Goal: Transaction & Acquisition: Download file/media

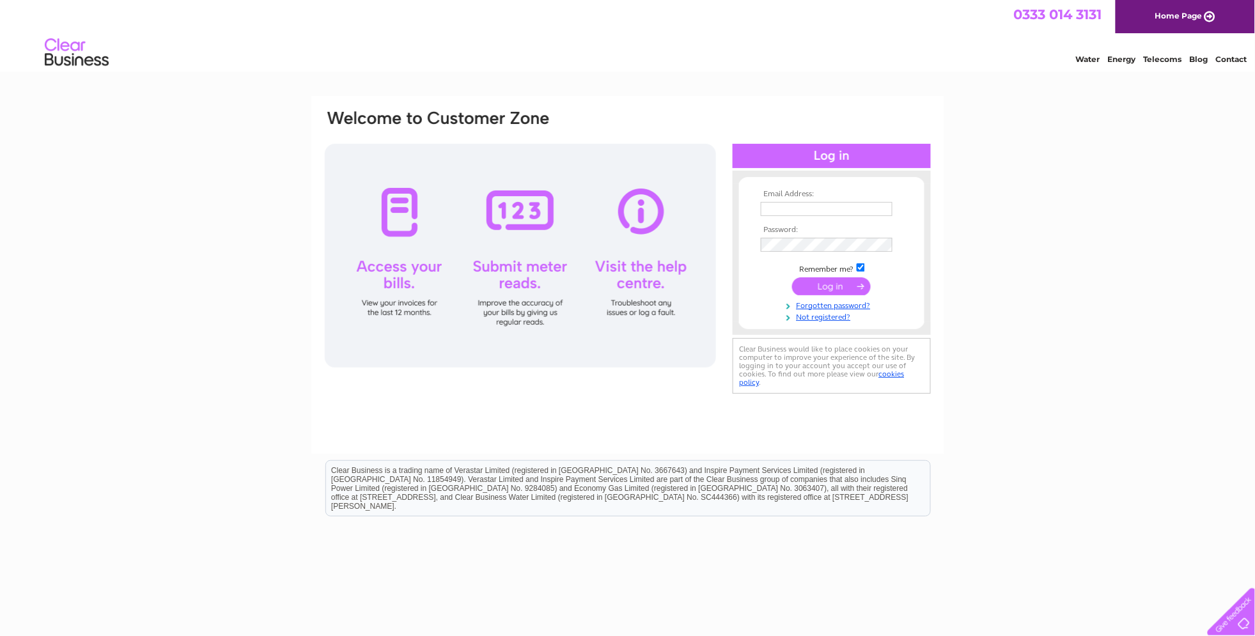
type input "patonplant@portakabin.com"
click at [846, 289] on input "submit" at bounding box center [831, 286] width 79 height 18
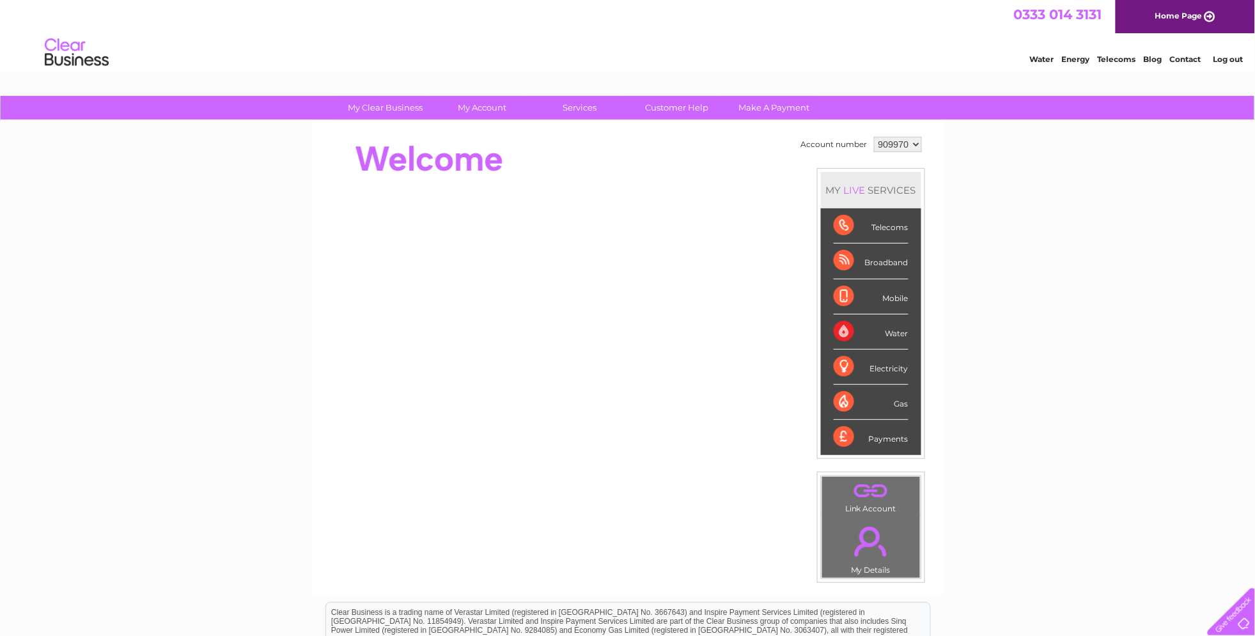
click at [846, 289] on div "Mobile" at bounding box center [870, 296] width 75 height 35
click at [902, 146] on select "909970 909973 909974 909975 909976 909977 928639 928640" at bounding box center [898, 144] width 48 height 15
select select "909974"
click at [874, 137] on select "909970 909973 909974 909975 909976 909977 928639 928640" at bounding box center [898, 144] width 48 height 15
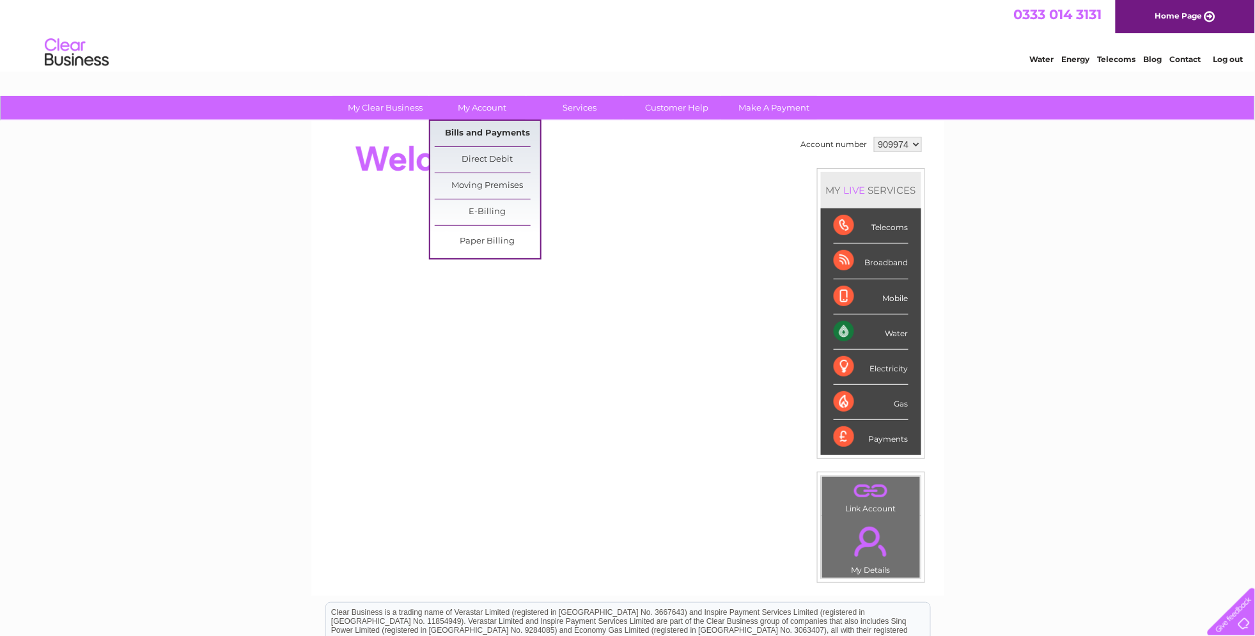
click at [469, 127] on link "Bills and Payments" at bounding box center [487, 134] width 105 height 26
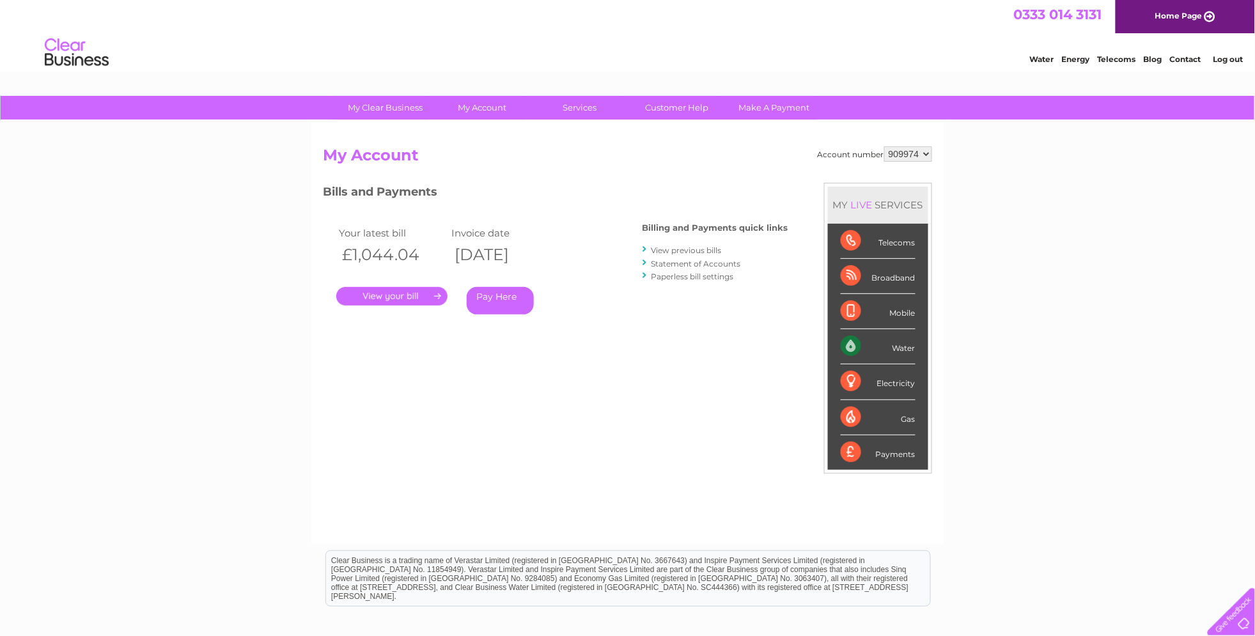
click at [397, 304] on div "Your latest bill Invoice date £1,044.04 11/08/2025 . Pay Here" at bounding box center [463, 272] width 281 height 121
click at [401, 296] on link "." at bounding box center [391, 296] width 111 height 19
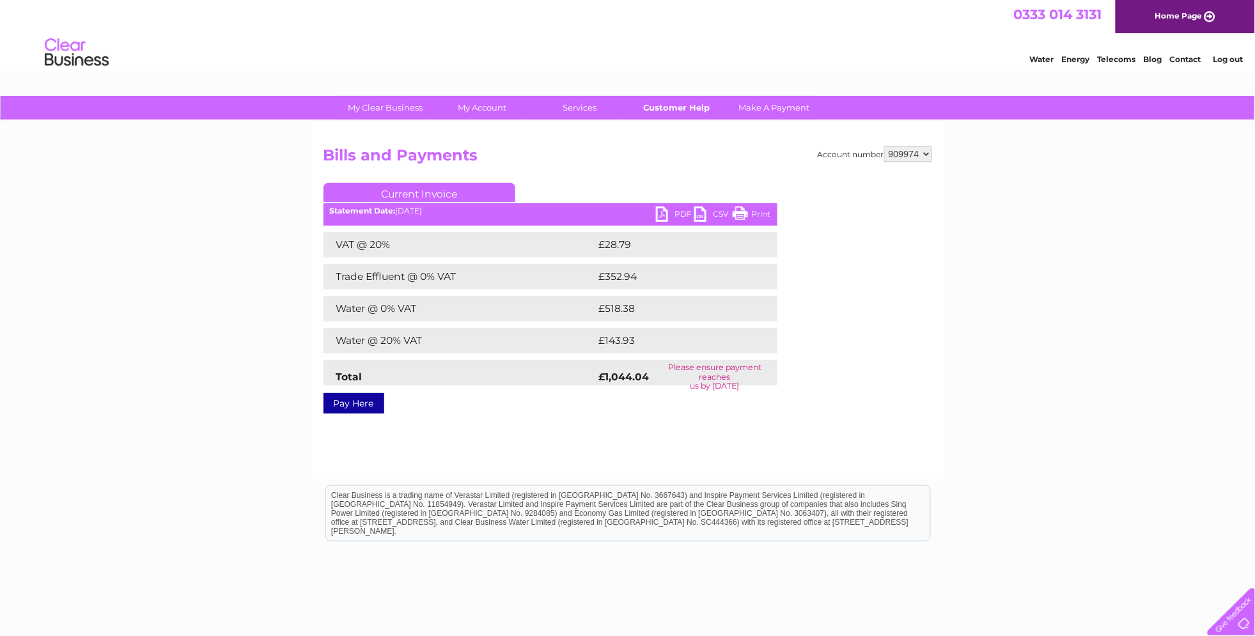
click at [701, 100] on link "Customer Help" at bounding box center [676, 108] width 105 height 24
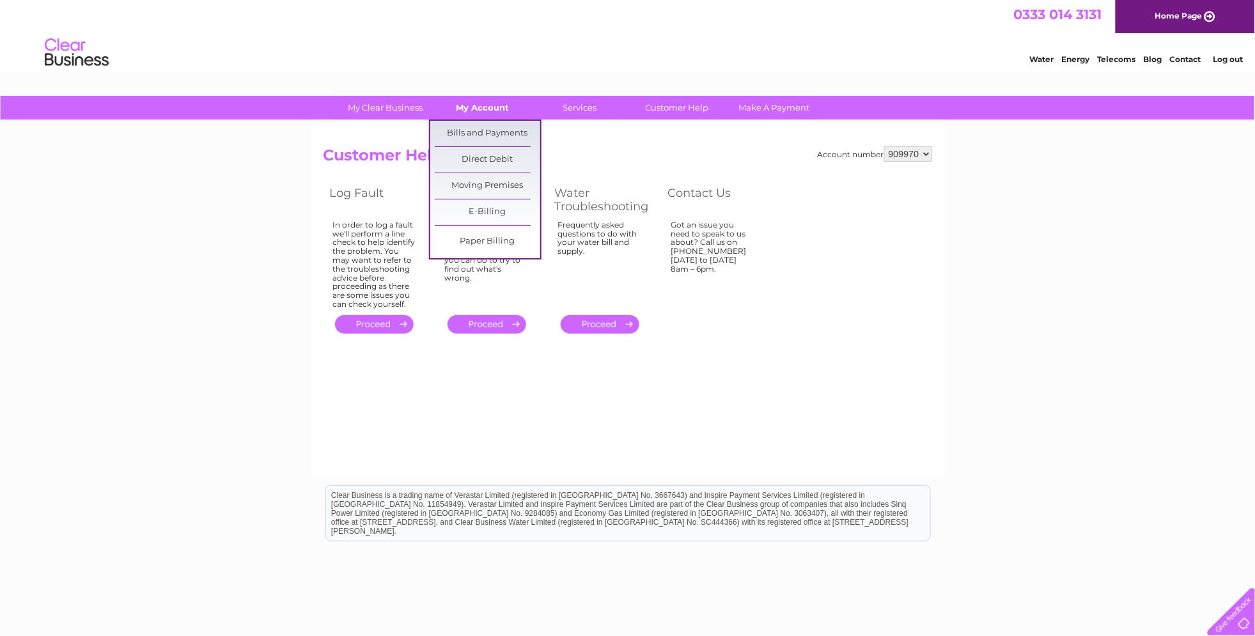
click at [493, 100] on link "My Account" at bounding box center [481, 108] width 105 height 24
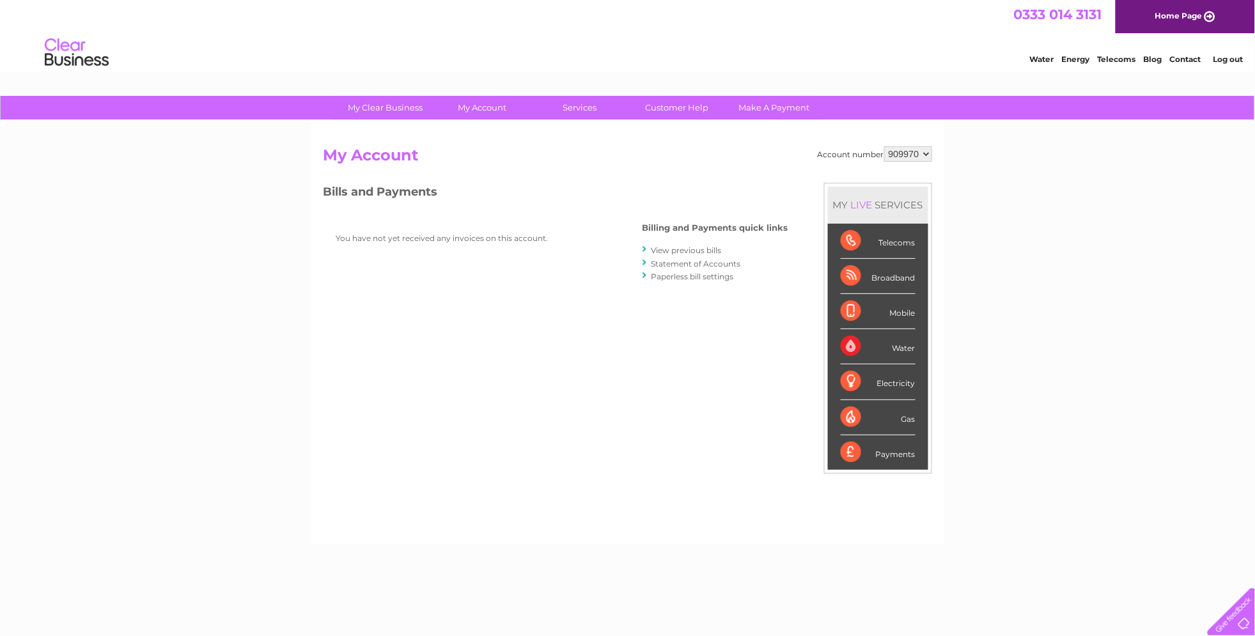
click at [493, 124] on div "Account number 909970 909973 909974 909975 909976 909977 928639 928640 My Accou…" at bounding box center [627, 332] width 633 height 423
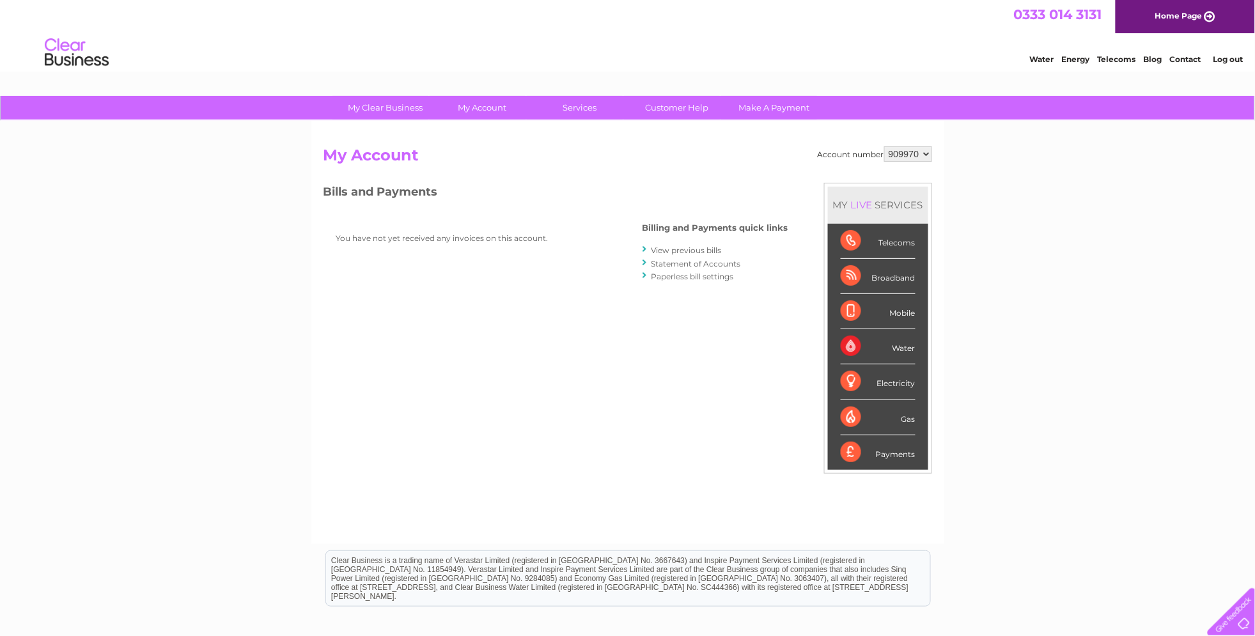
click at [907, 160] on div "Account number 909970 909973 909974 909975 909976 909977 928639 928640 My Accou…" at bounding box center [627, 338] width 608 height 385
select select "909974"
click at [884, 146] on select "909970 909973 909974 909975 909976 909977 928639 928640" at bounding box center [908, 153] width 48 height 15
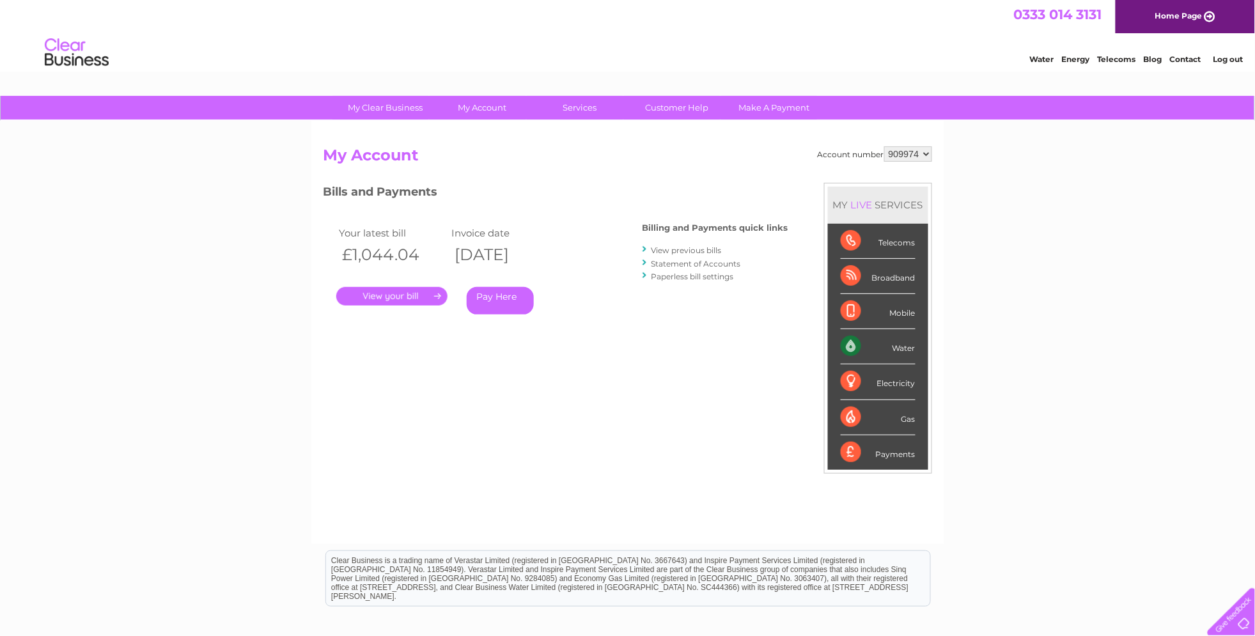
click at [394, 297] on link "." at bounding box center [391, 296] width 111 height 19
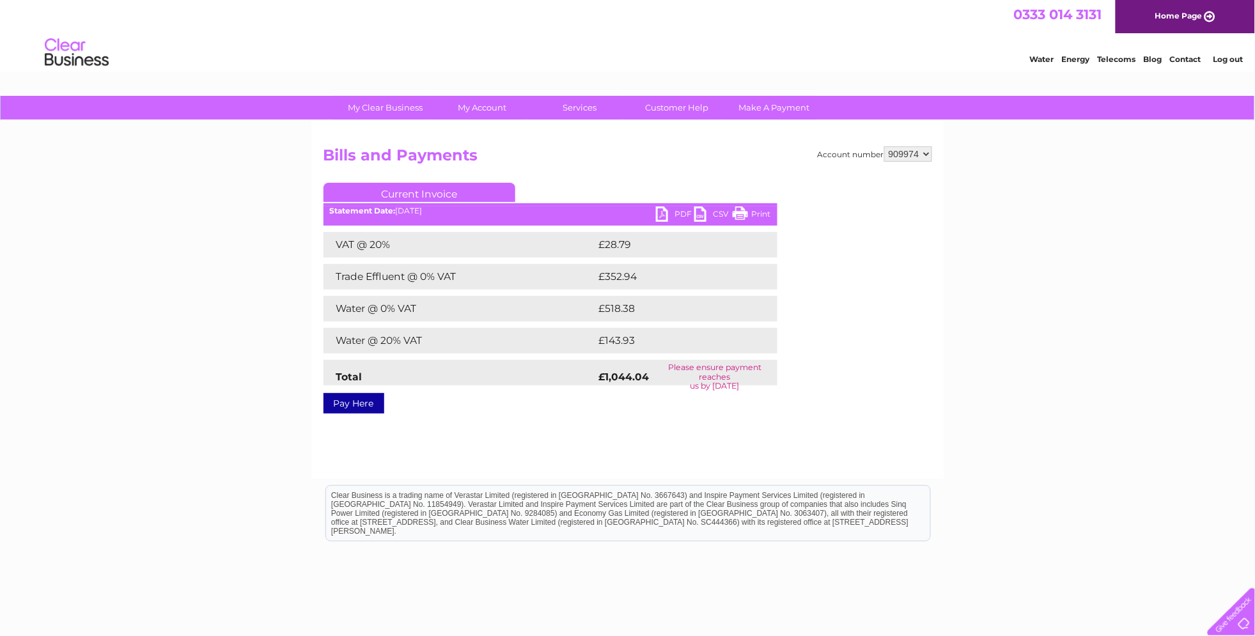
click at [660, 213] on link "PDF" at bounding box center [675, 215] width 38 height 19
